Goal: Task Accomplishment & Management: Use online tool/utility

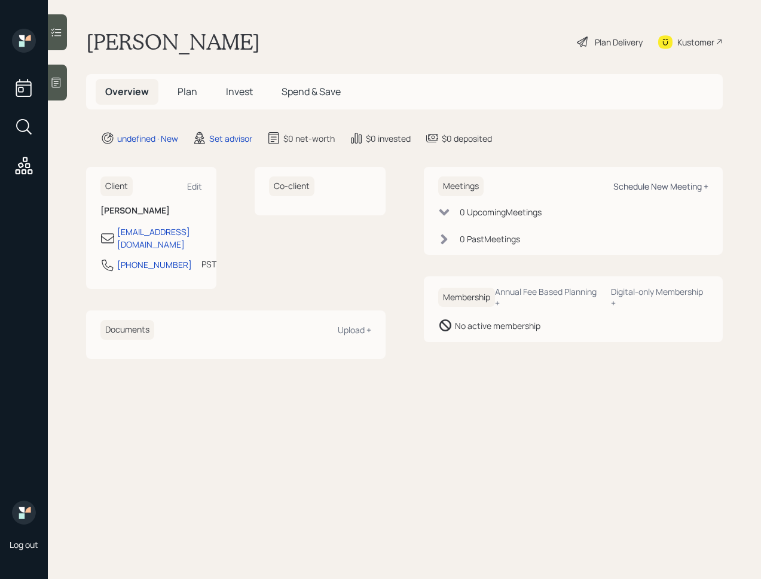
click at [653, 182] on div "Schedule New Meeting +" at bounding box center [660, 186] width 95 height 11
select select "round-[PERSON_NAME]"
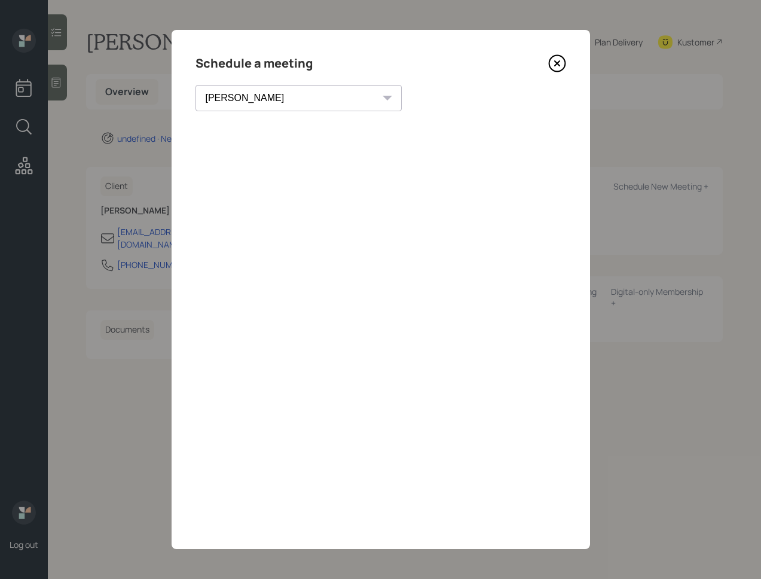
click at [561, 65] on icon at bounding box center [557, 63] width 18 height 18
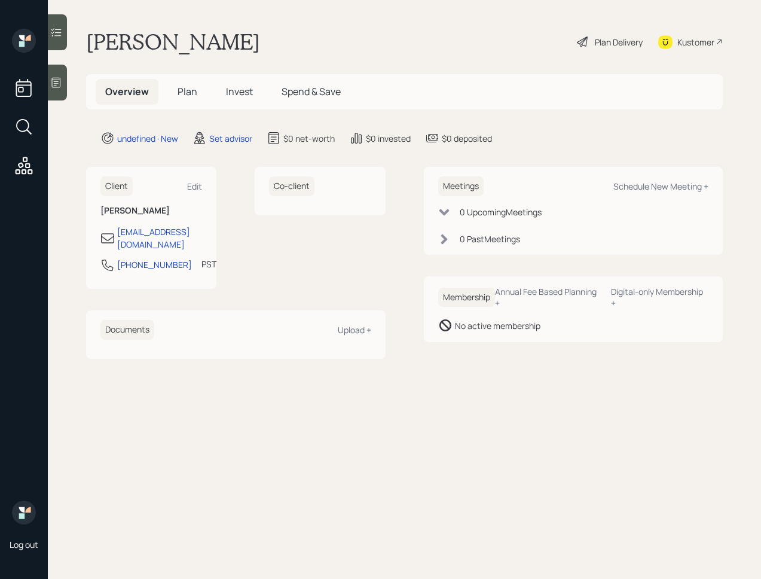
click at [62, 85] on icon at bounding box center [56, 83] width 12 height 12
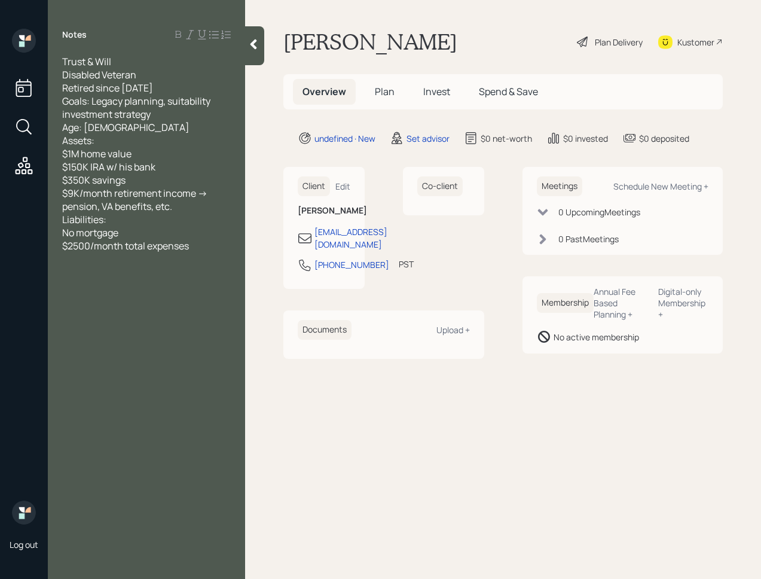
click at [277, 43] on main "[PERSON_NAME] Plan Delivery Kustomer Overview Plan Invest Spend & Save undefine…" at bounding box center [503, 289] width 516 height 579
click at [247, 45] on div at bounding box center [254, 45] width 19 height 39
